Goal: Use online tool/utility: Utilize a website feature to perform a specific function

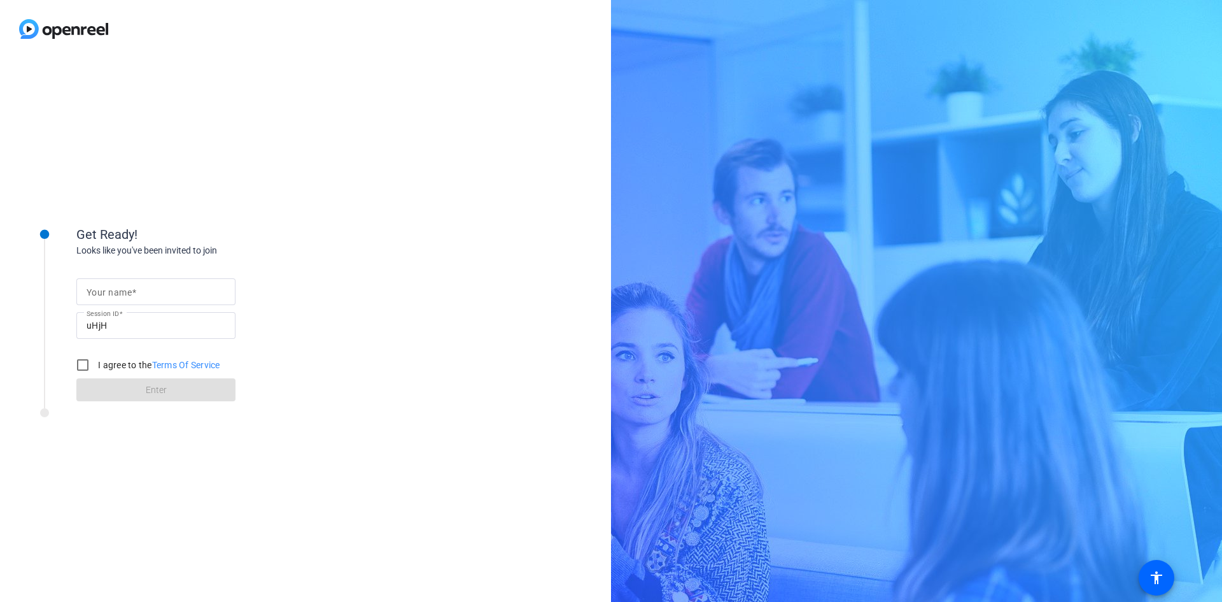
click at [124, 290] on mat-label "Your name" at bounding box center [109, 292] width 45 height 10
click at [124, 290] on input "Your name" at bounding box center [156, 291] width 139 height 15
type input "[PERSON_NAME]"
drag, startPoint x: 82, startPoint y: 369, endPoint x: 124, endPoint y: 394, distance: 48.3
click at [83, 369] on input "I agree to the Terms Of Service" at bounding box center [82, 364] width 25 height 25
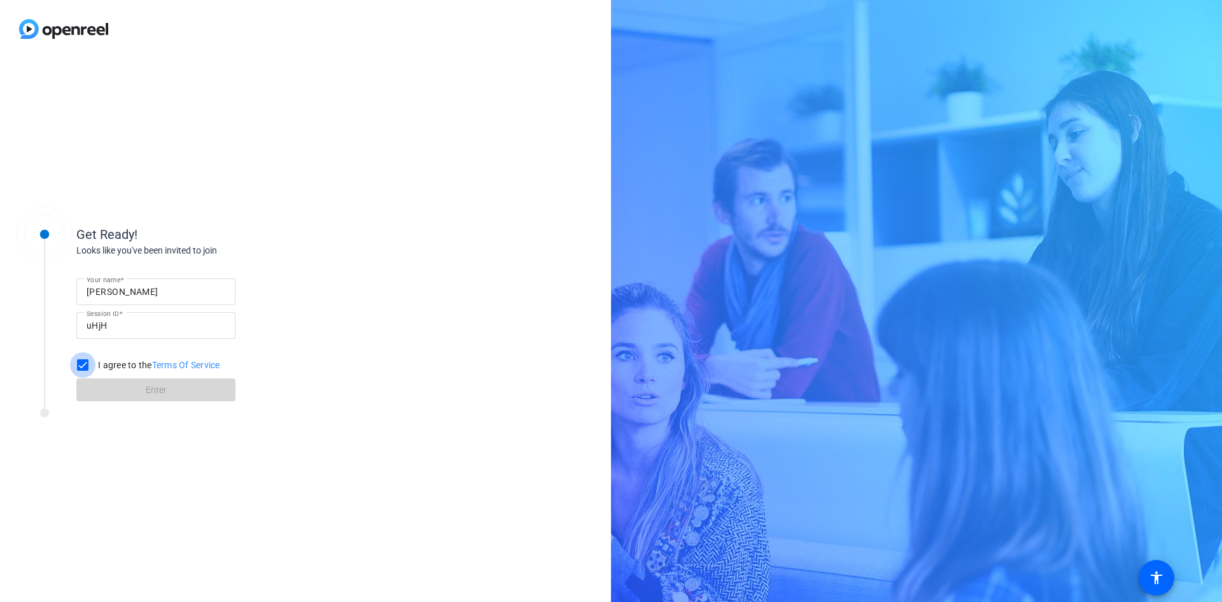
checkbox input "true"
click at [147, 395] on span "Enter" at bounding box center [156, 389] width 21 height 13
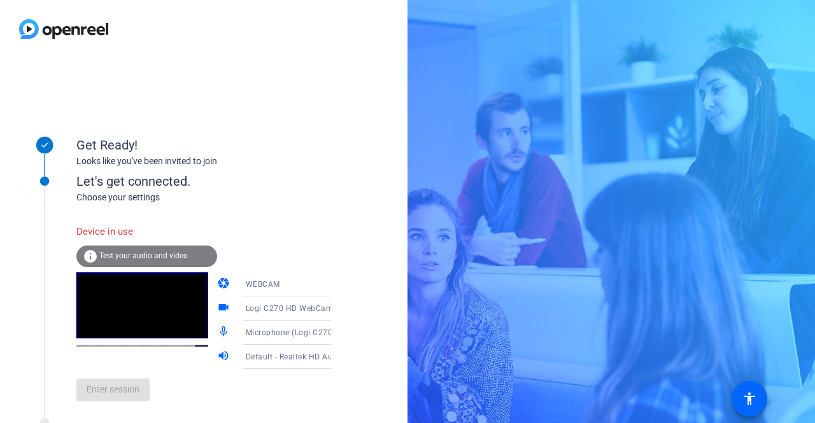
click at [144, 257] on span "Test your audio and video" at bounding box center [143, 255] width 88 height 9
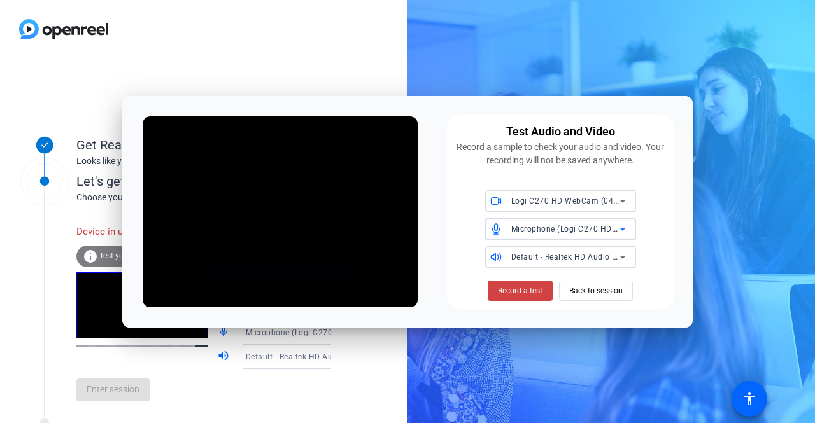
click at [624, 232] on icon at bounding box center [622, 229] width 15 height 15
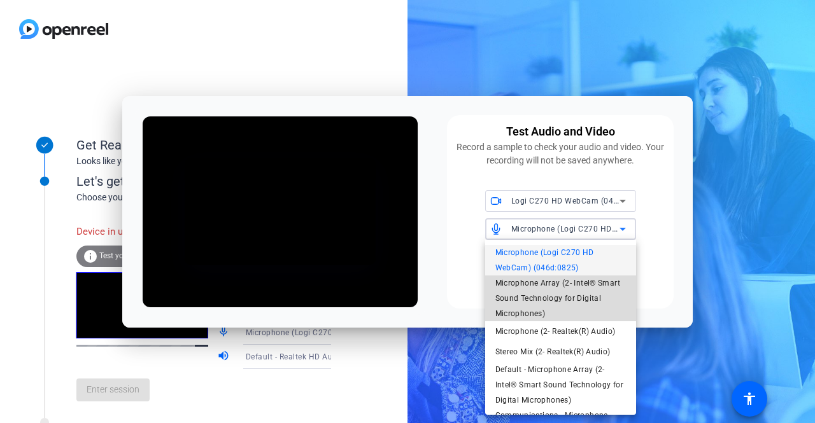
click at [574, 286] on span "Microphone Array (2- Intel® Smart Sound Technology for Digital Microphones)" at bounding box center [560, 299] width 131 height 46
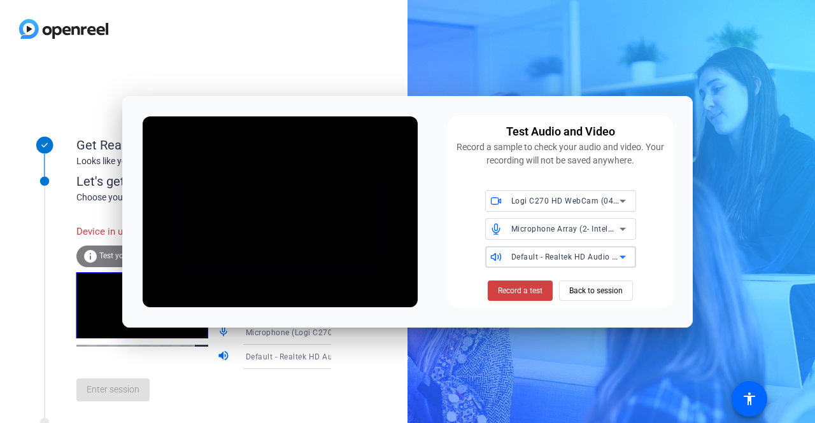
click at [619, 259] on icon at bounding box center [622, 257] width 15 height 15
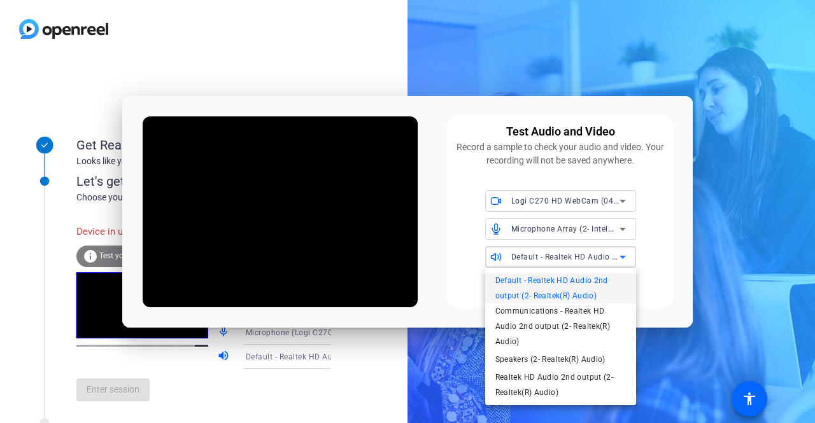
click at [656, 278] on div at bounding box center [407, 211] width 815 height 423
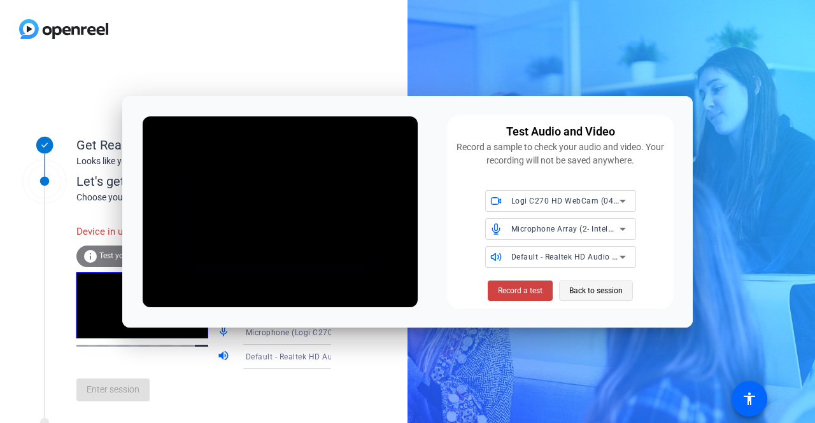
click at [612, 287] on span "Back to session" at bounding box center [595, 291] width 53 height 24
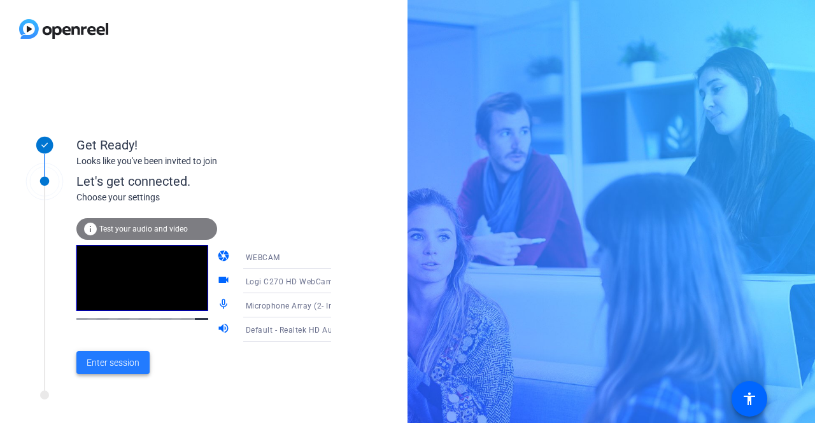
click at [121, 358] on span "Enter session" at bounding box center [113, 363] width 53 height 13
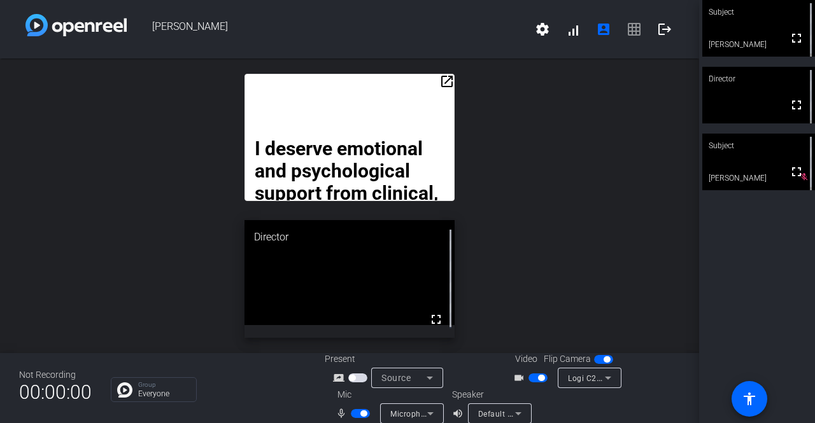
click at [449, 86] on mat-icon "open_in_new" at bounding box center [446, 81] width 15 height 15
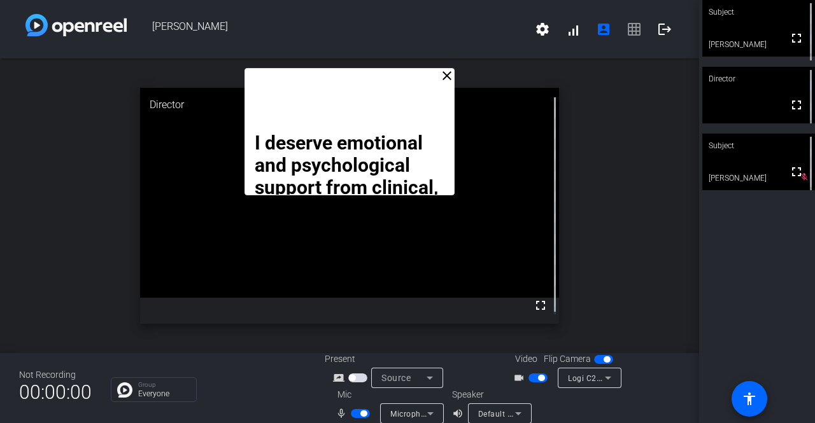
click at [442, 85] on div "I deserve emotional and psychological support from clinical, allied health prof…" at bounding box center [348, 131] width 209 height 127
click at [442, 78] on mat-icon "close" at bounding box center [446, 75] width 15 height 15
